Goal: Information Seeking & Learning: Learn about a topic

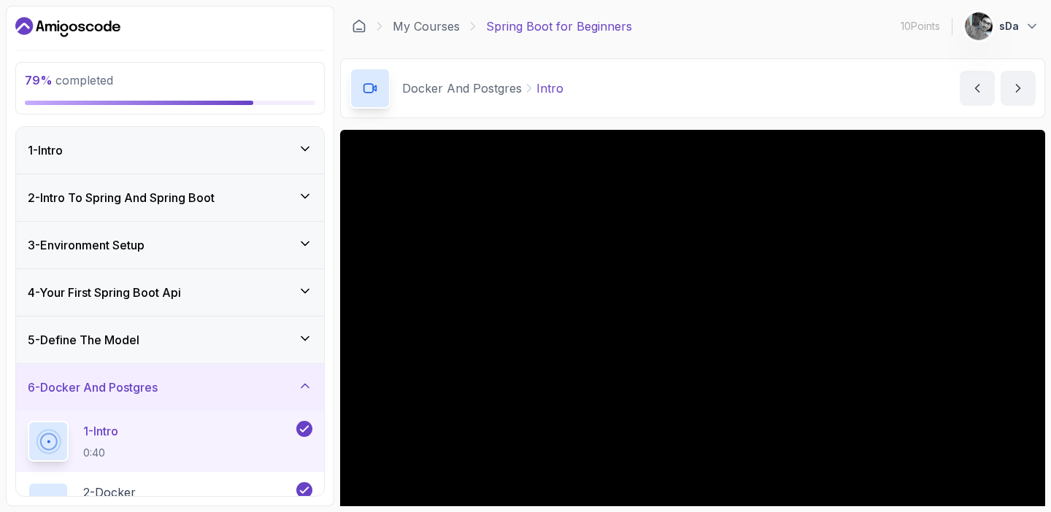
click at [299, 380] on icon at bounding box center [305, 386] width 15 height 15
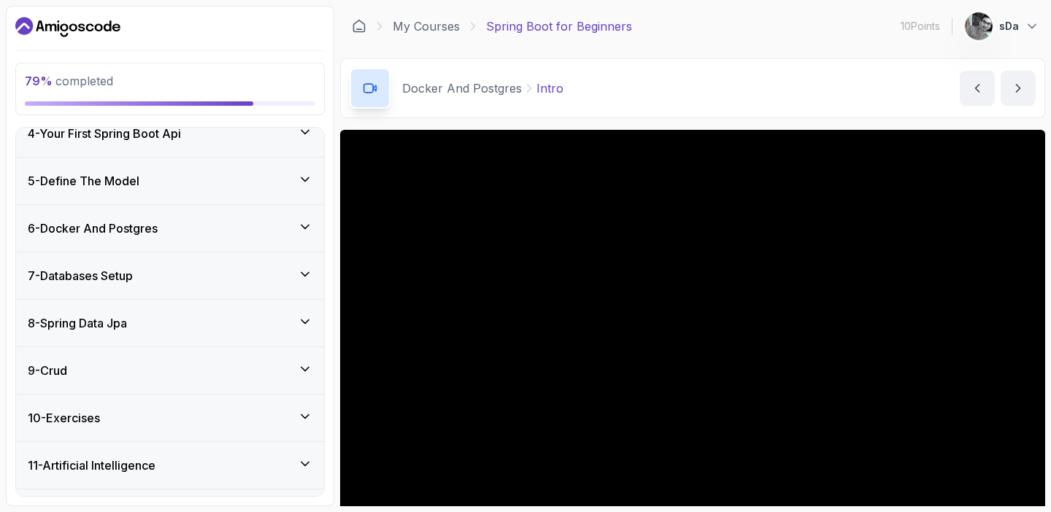
scroll to position [199, 0]
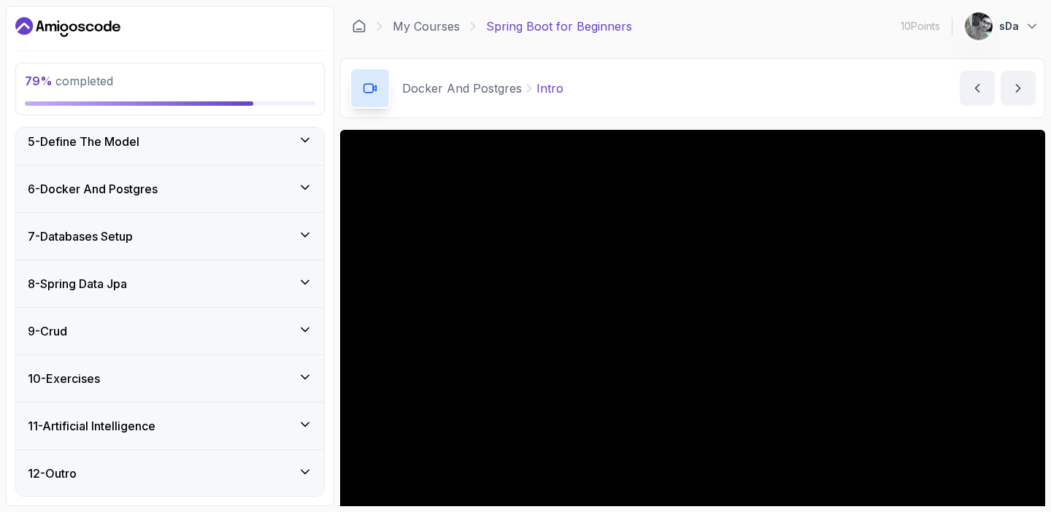
click at [299, 379] on icon at bounding box center [305, 377] width 15 height 15
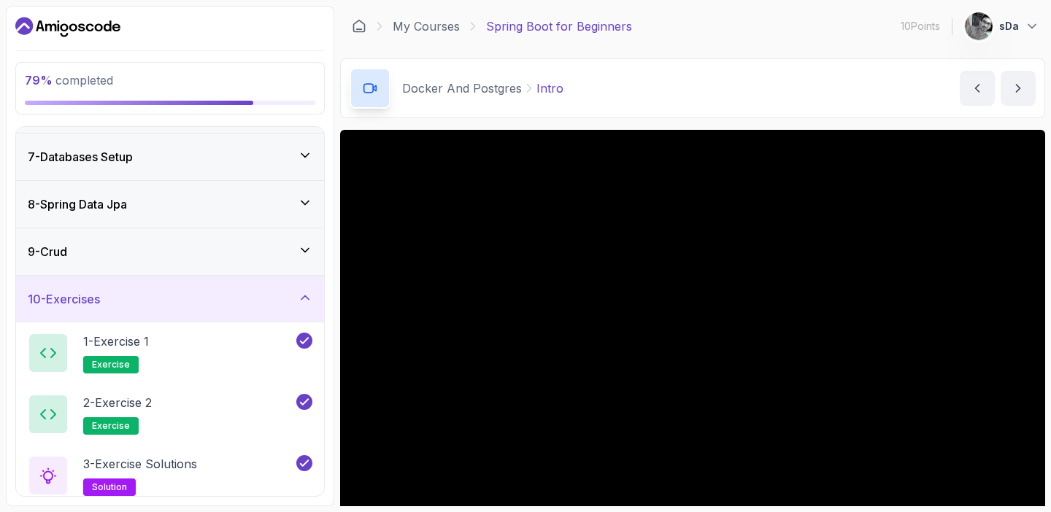
scroll to position [383, 0]
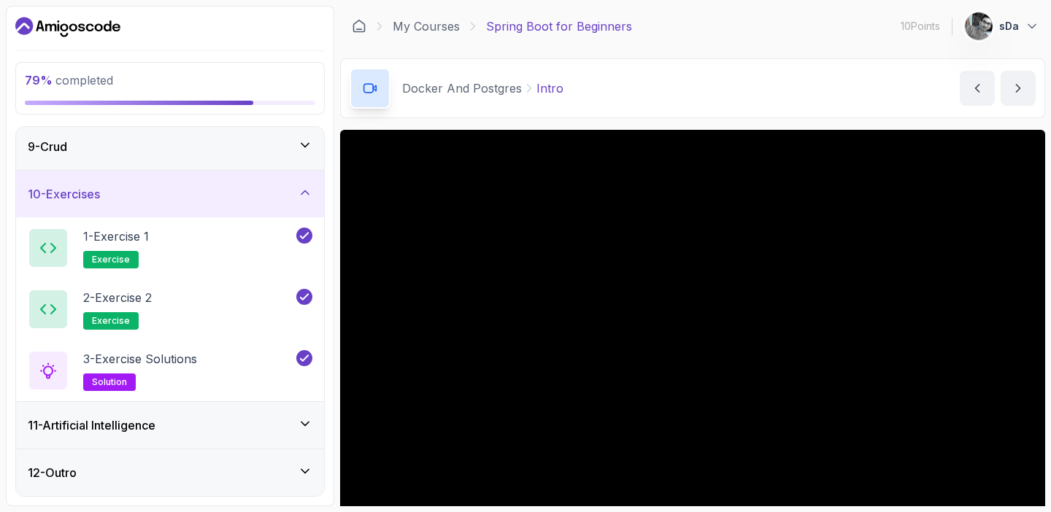
click at [298, 193] on icon at bounding box center [305, 192] width 15 height 15
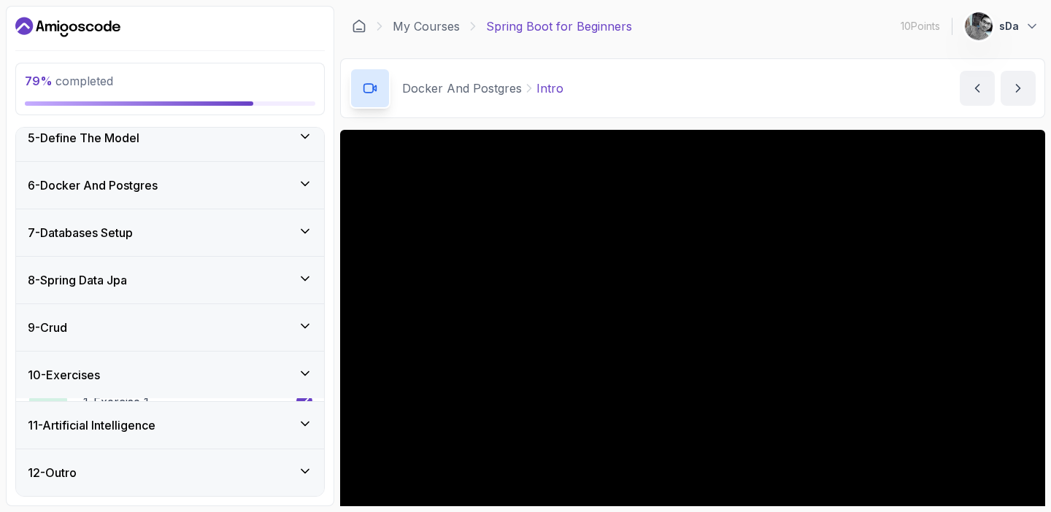
scroll to position [199, 0]
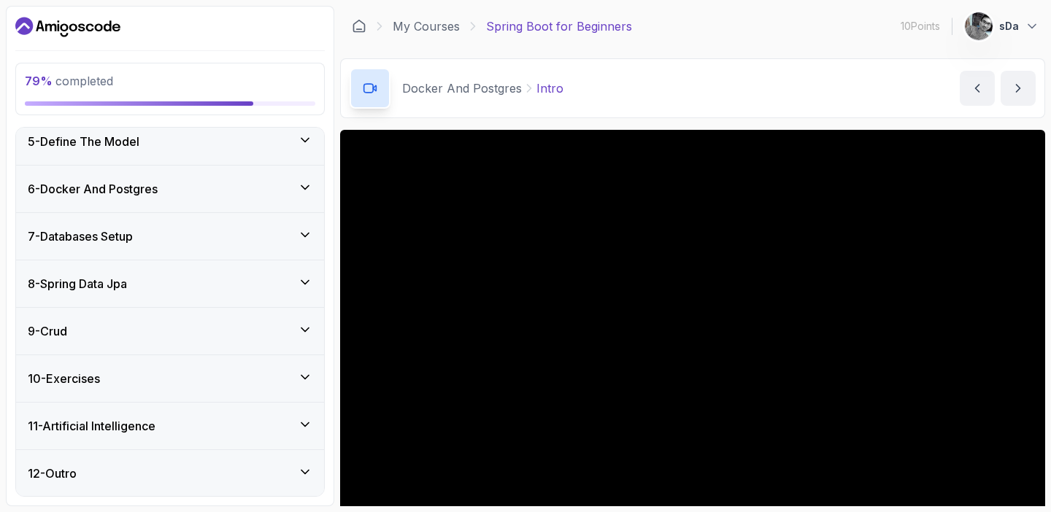
click at [285, 427] on div "11 - Artificial Intelligence" at bounding box center [170, 426] width 285 height 18
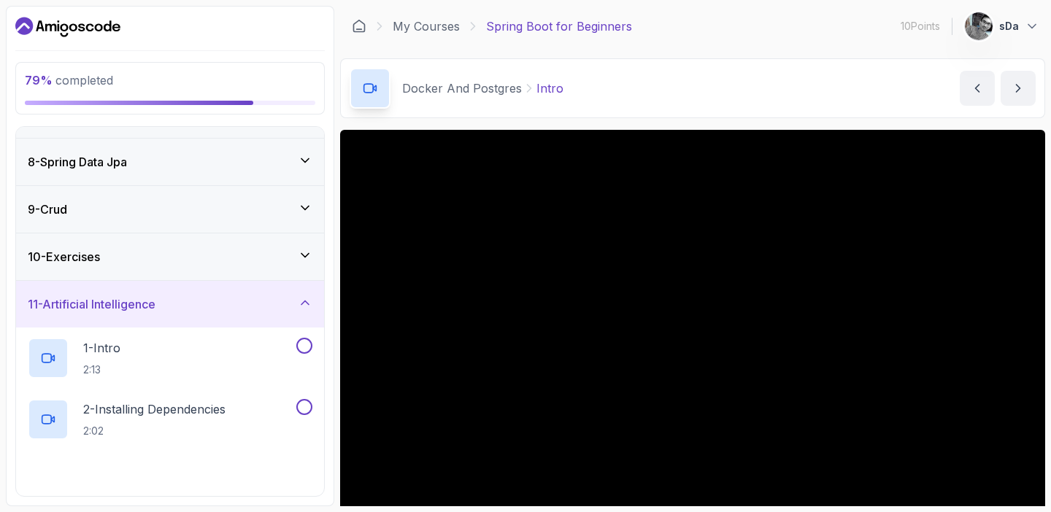
scroll to position [411, 0]
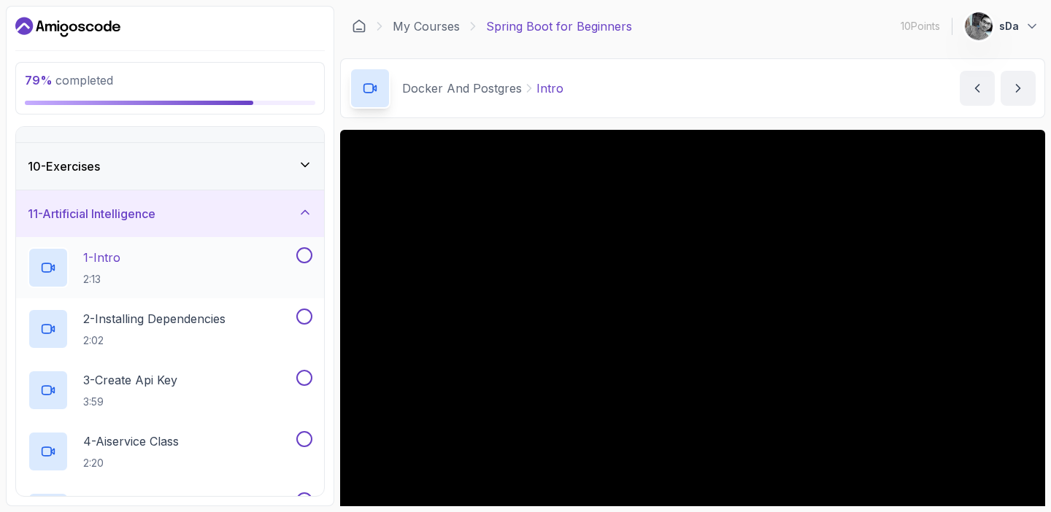
click at [112, 257] on p "1 - Intro" at bounding box center [101, 258] width 37 height 18
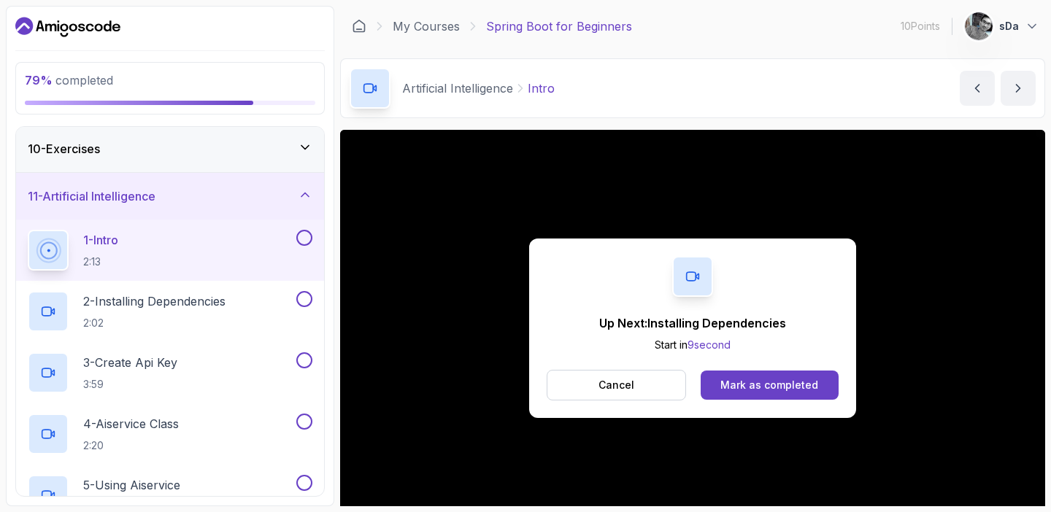
click at [309, 236] on button at bounding box center [304, 238] width 16 height 16
click at [808, 385] on div "Mark as completed" at bounding box center [769, 385] width 98 height 15
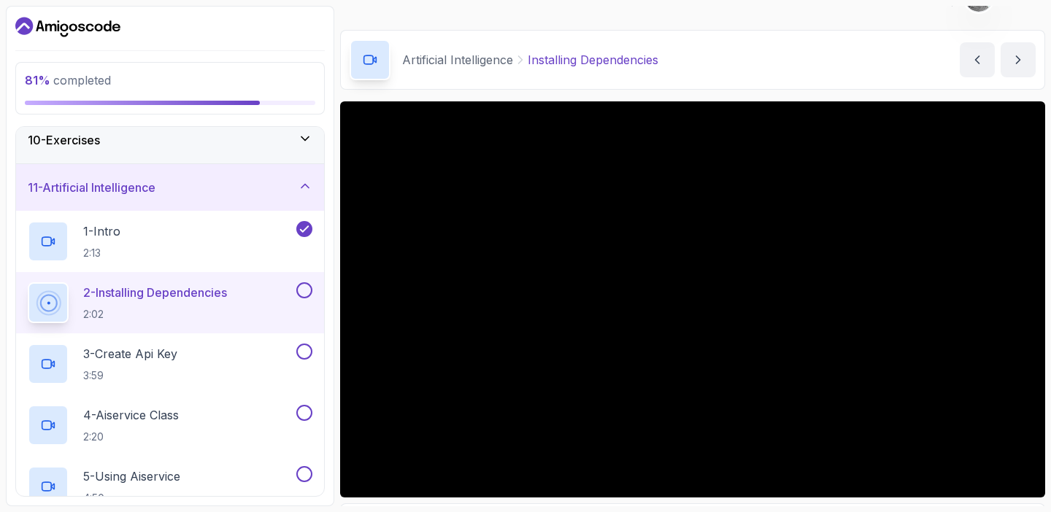
scroll to position [462, 0]
